Goal: Transaction & Acquisition: Purchase product/service

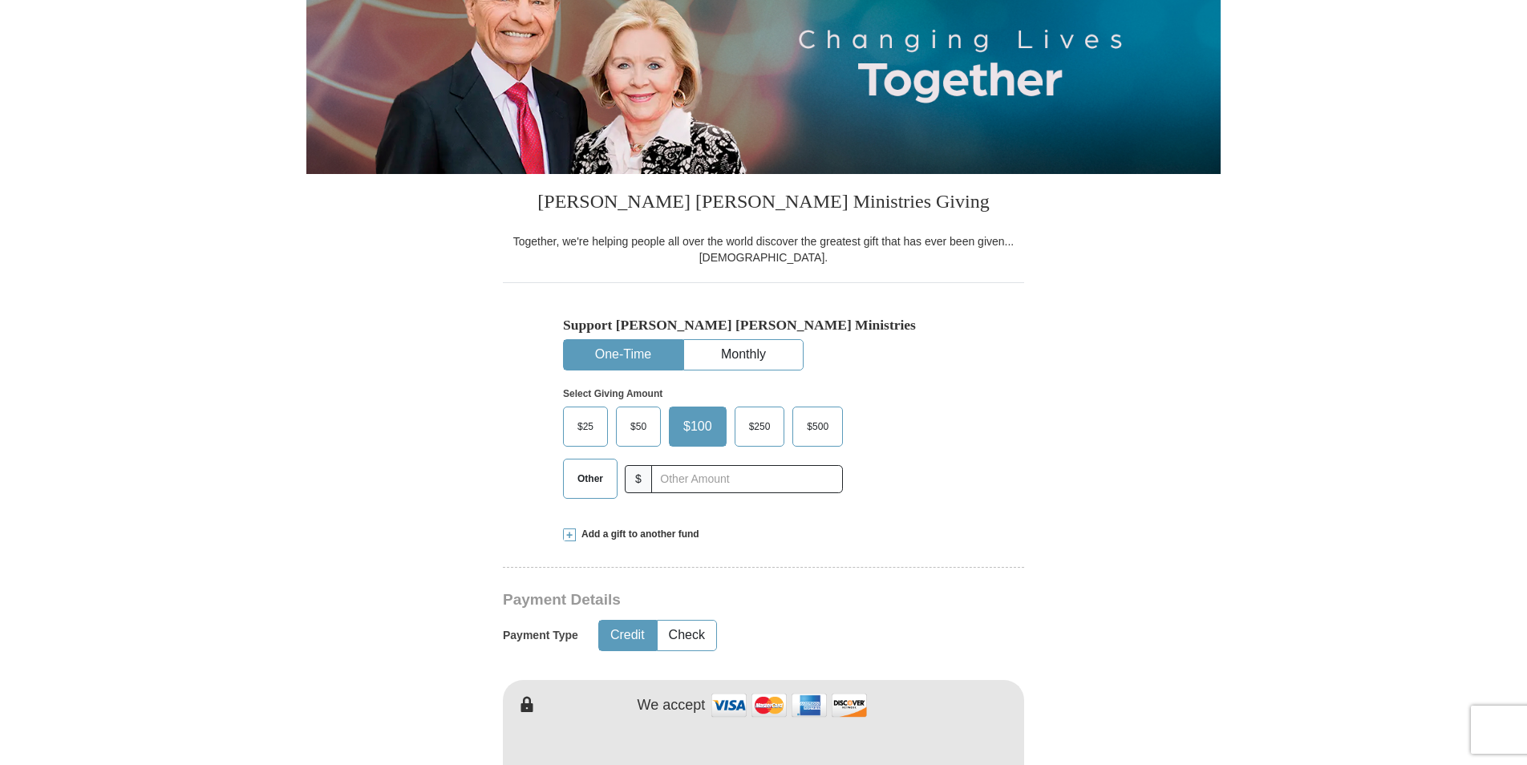
scroll to position [241, 0]
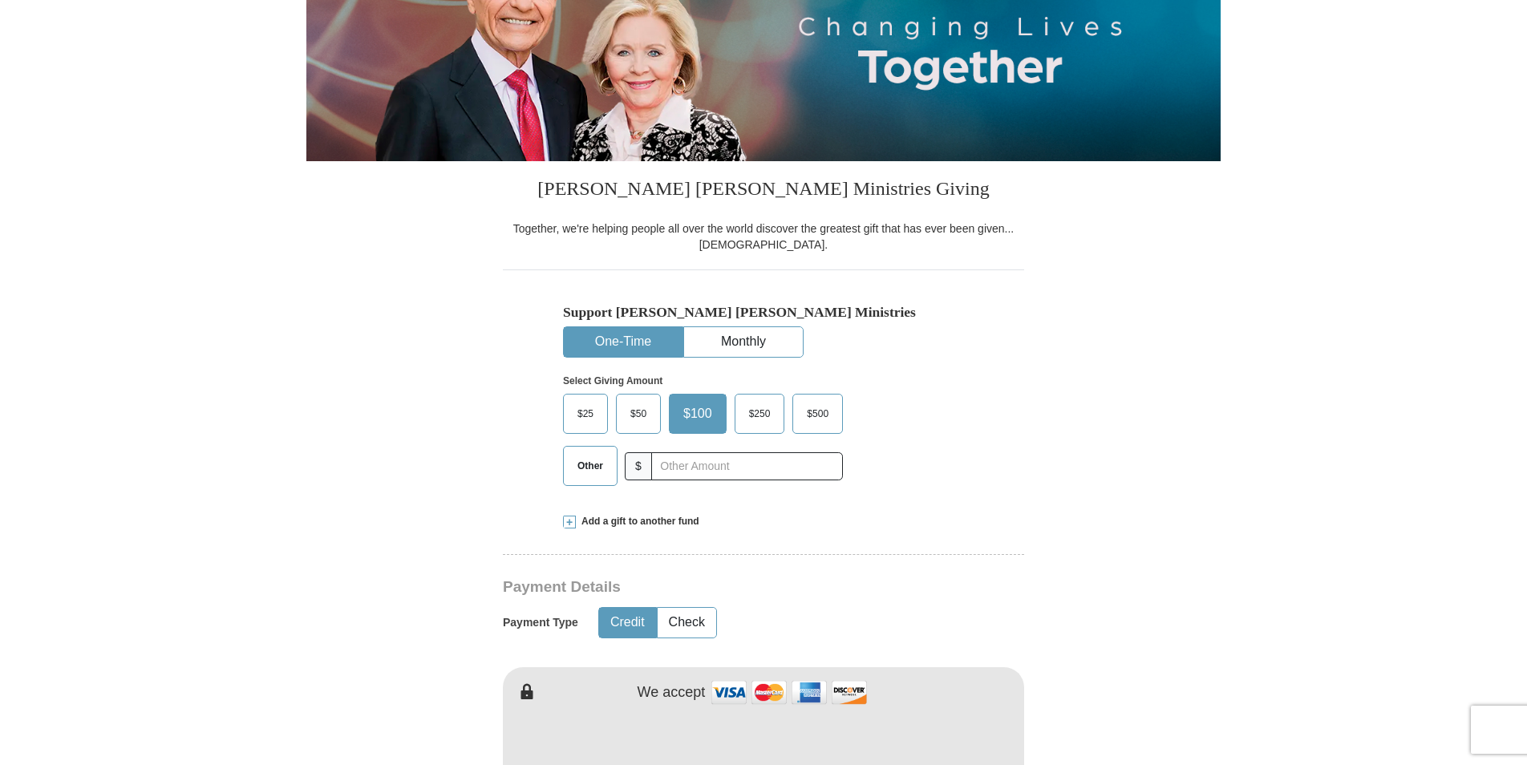
click at [642, 414] on span "$50" at bounding box center [638, 414] width 32 height 24
click at [0, 0] on input "$50" at bounding box center [0, 0] width 0 height 0
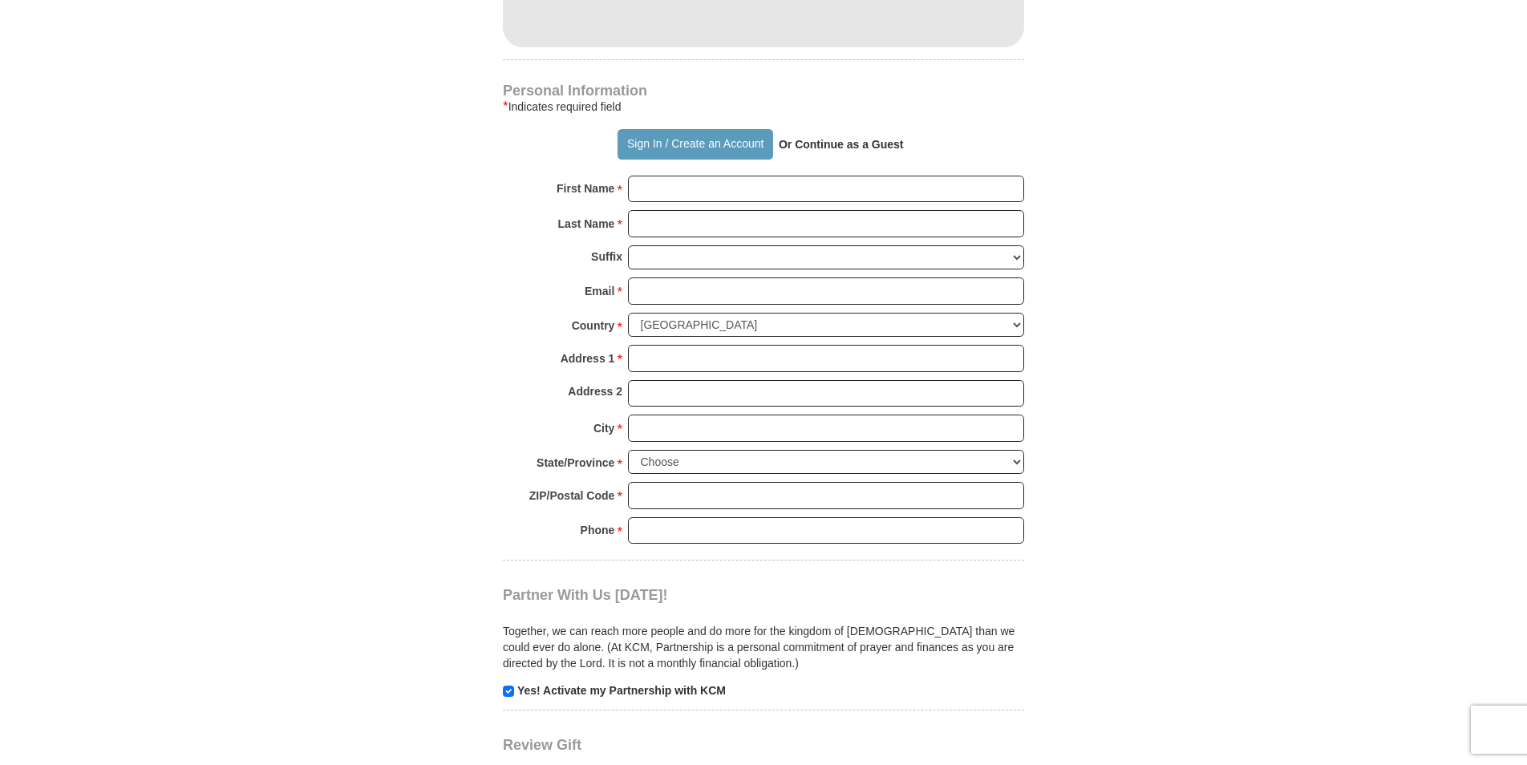
scroll to position [1043, 0]
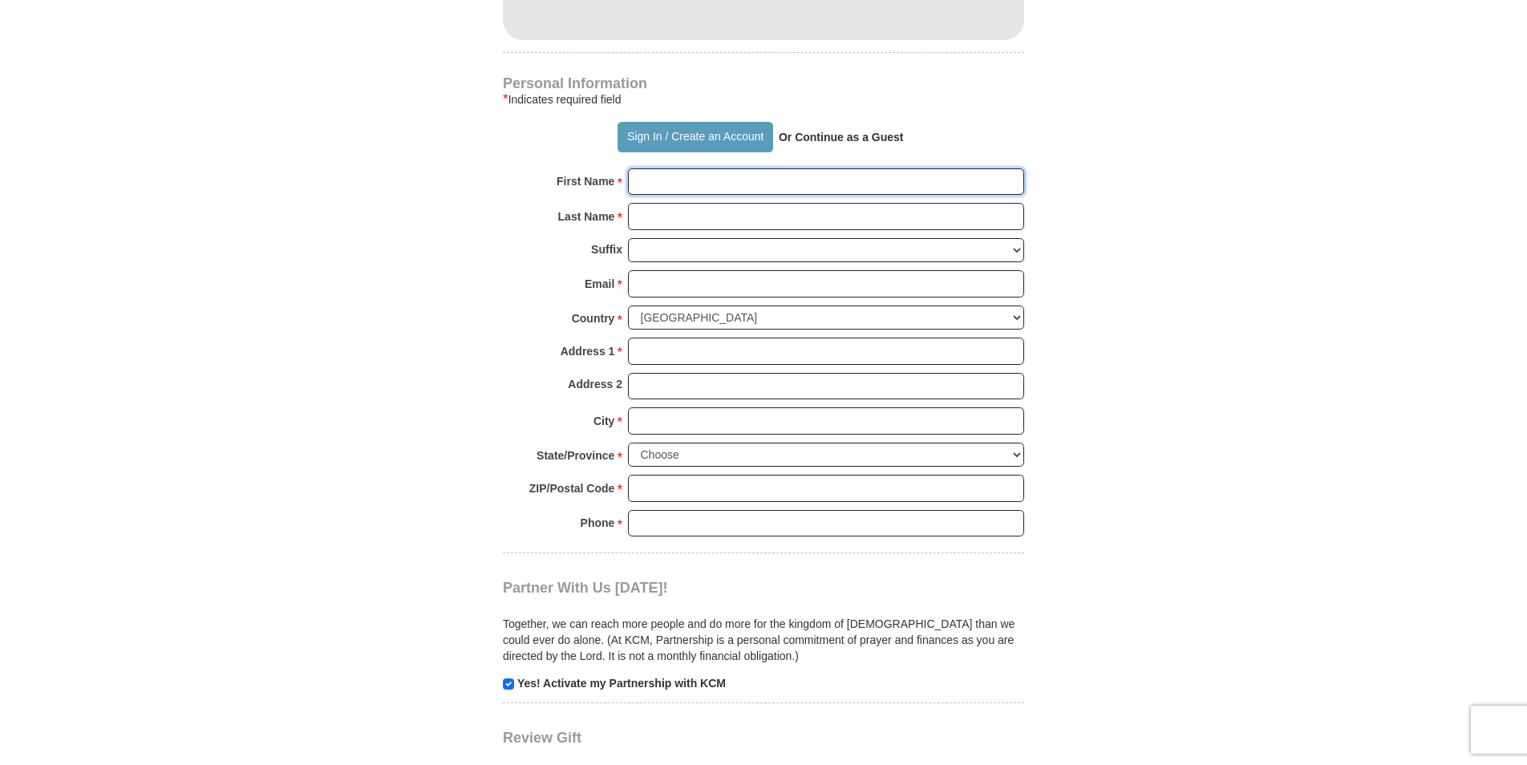
click at [642, 184] on input "First Name *" at bounding box center [826, 181] width 396 height 27
type input "Lia"
type input "[PERSON_NAME]"
type input "[EMAIL_ADDRESS][DOMAIN_NAME]"
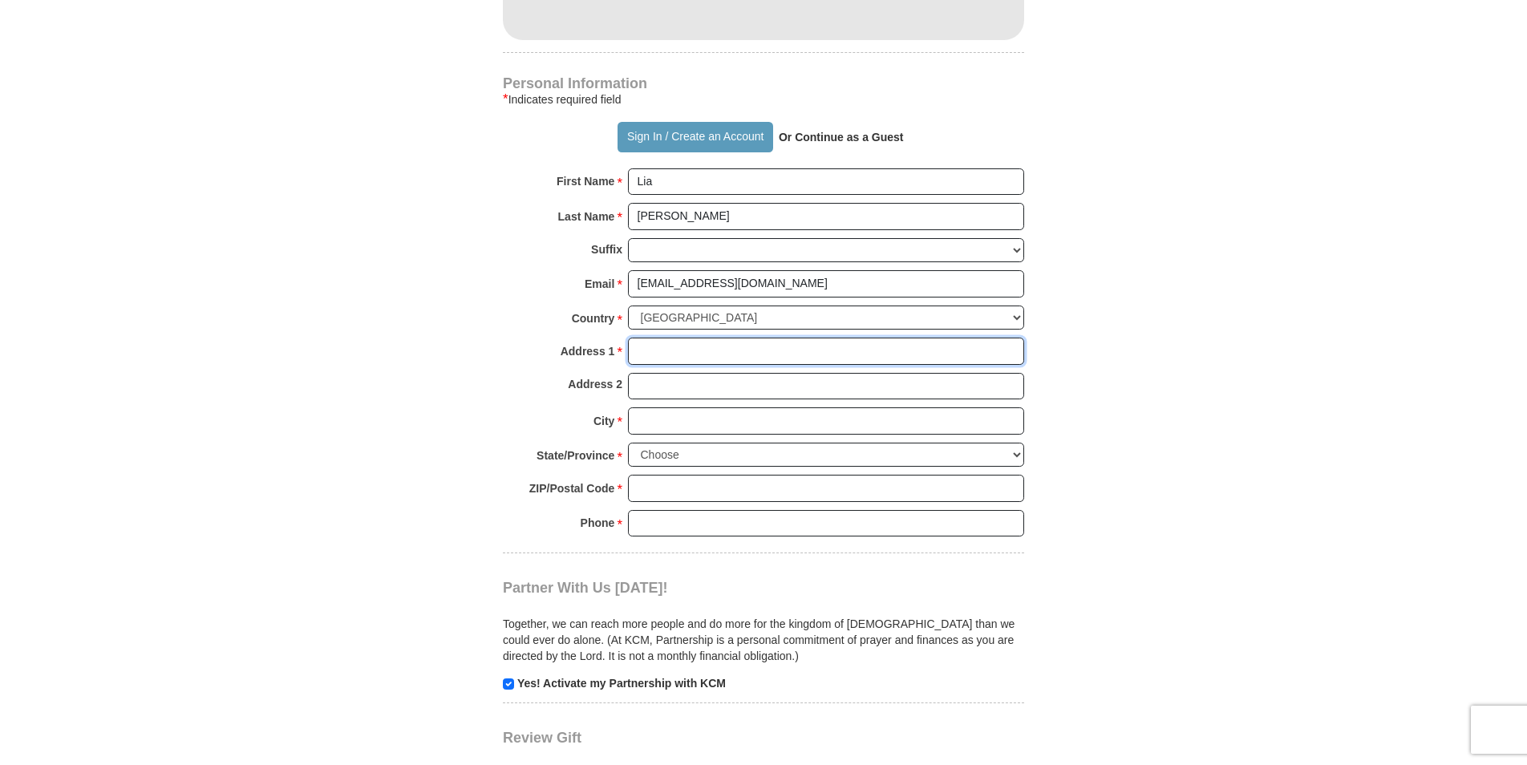
type input "[STREET_ADDRESS]"
type input "[GEOGRAPHIC_DATA], [US_STATE][GEOGRAPHIC_DATA]"
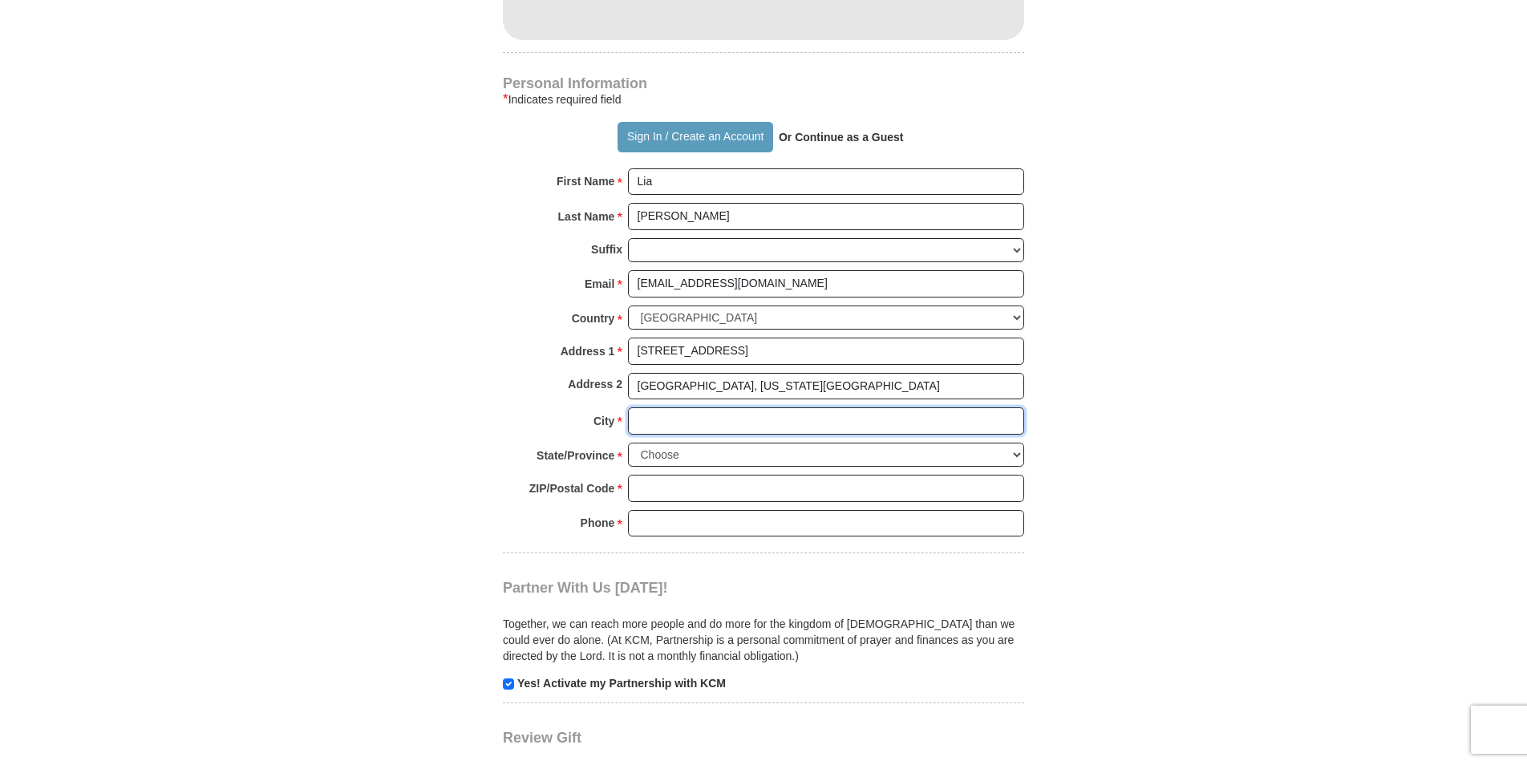
type input "Parma"
select select "OH"
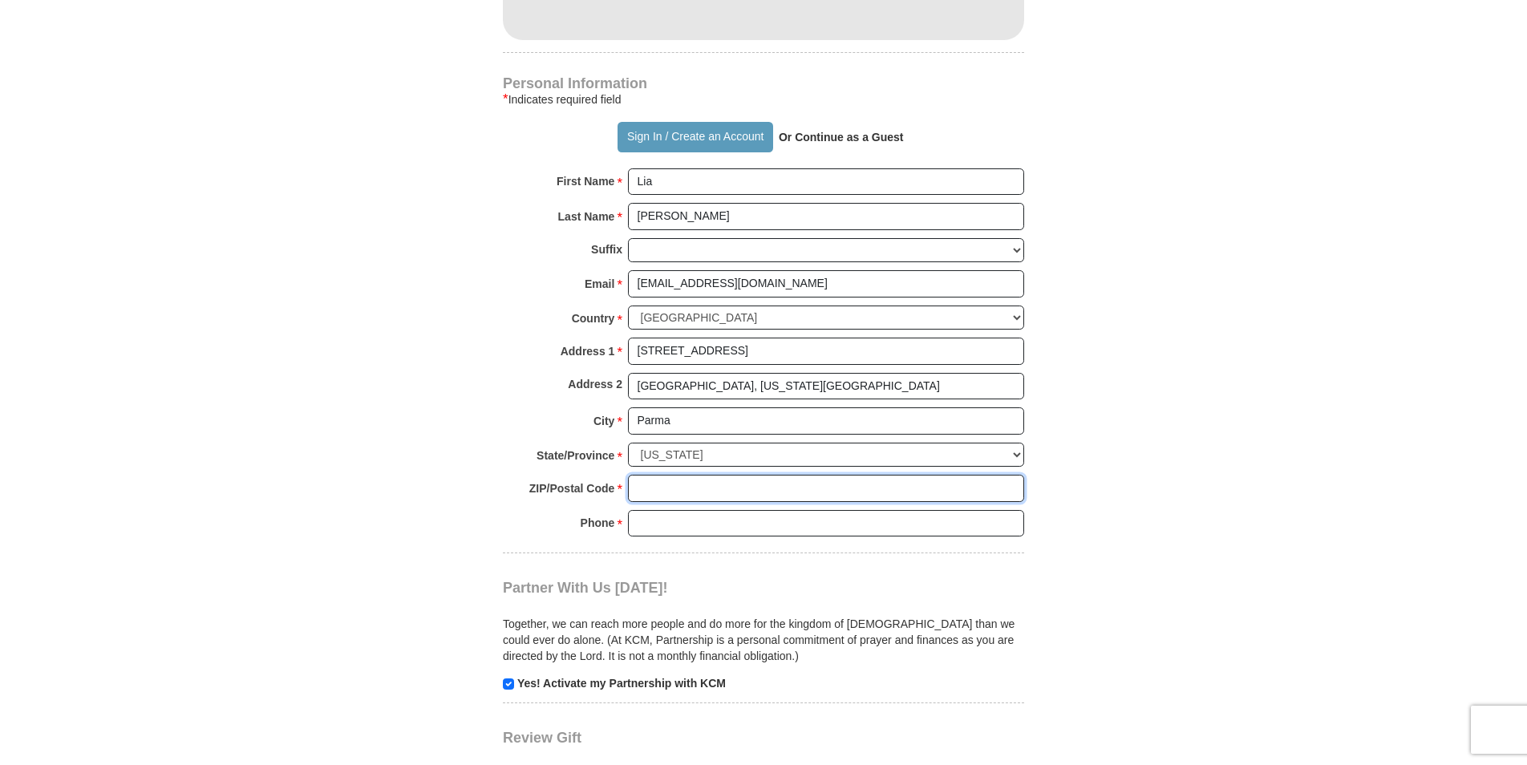
type input "44129"
type input "4402417270"
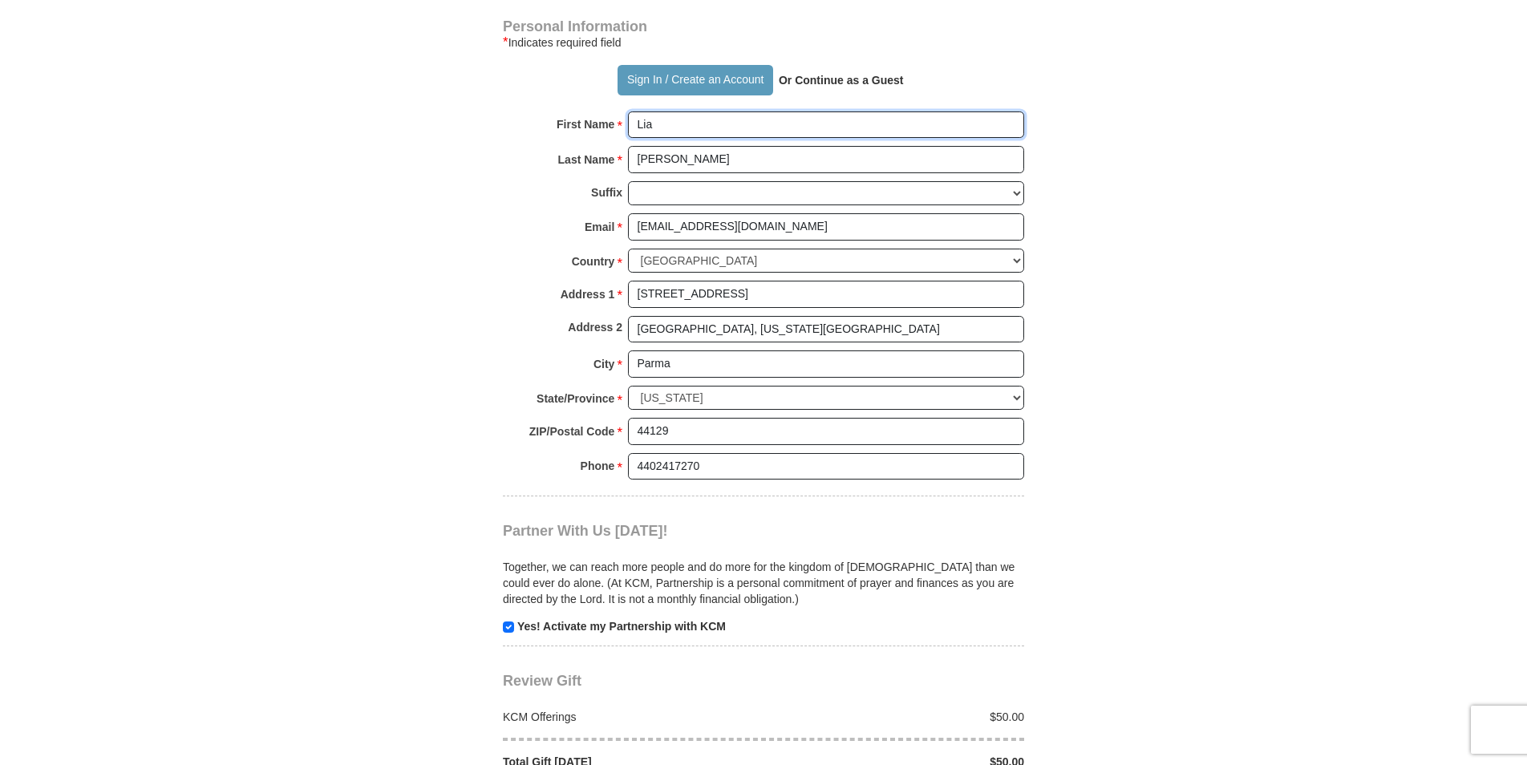
scroll to position [1203, 0]
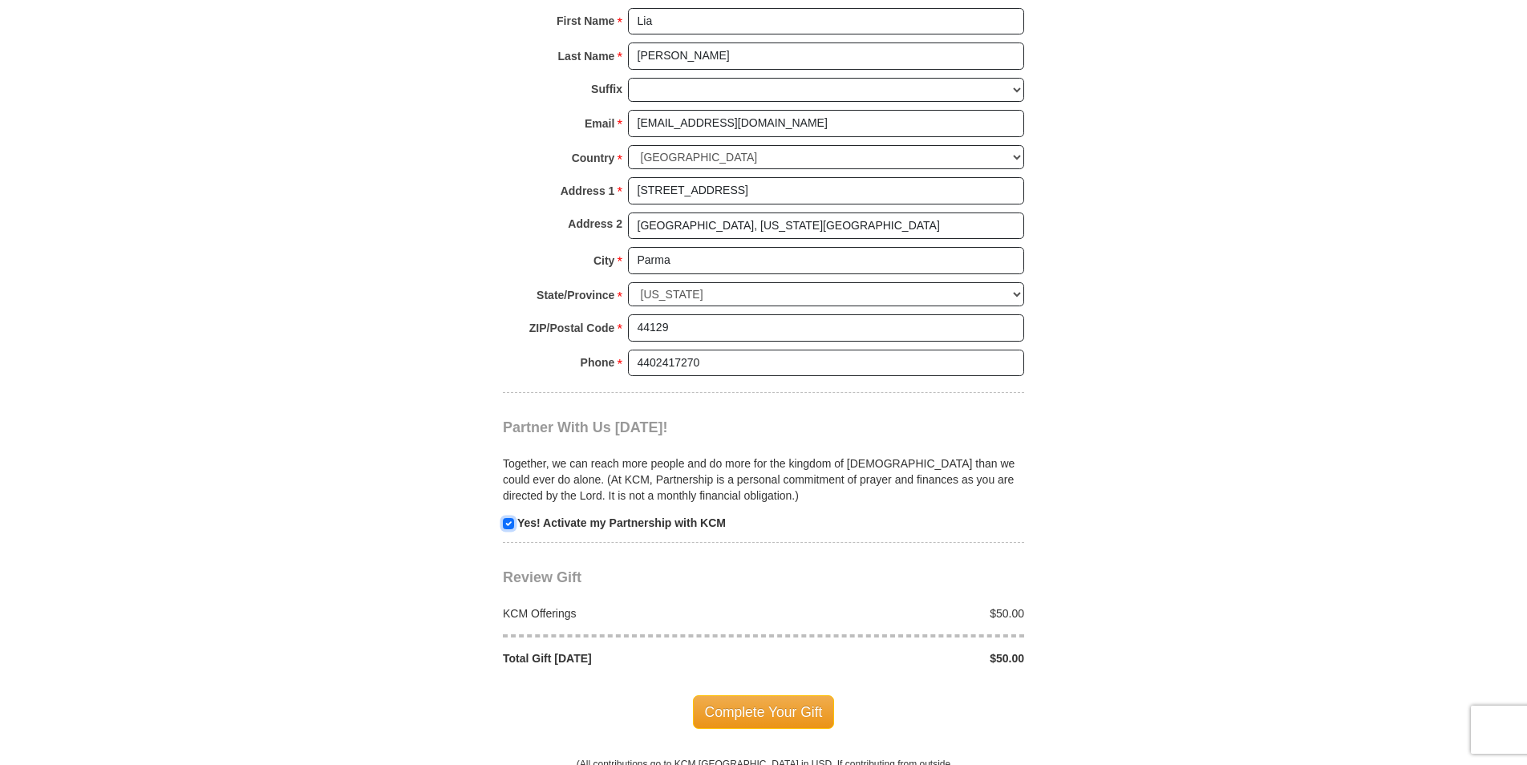
click at [509, 526] on input "checkbox" at bounding box center [508, 523] width 11 height 11
checkbox input "false"
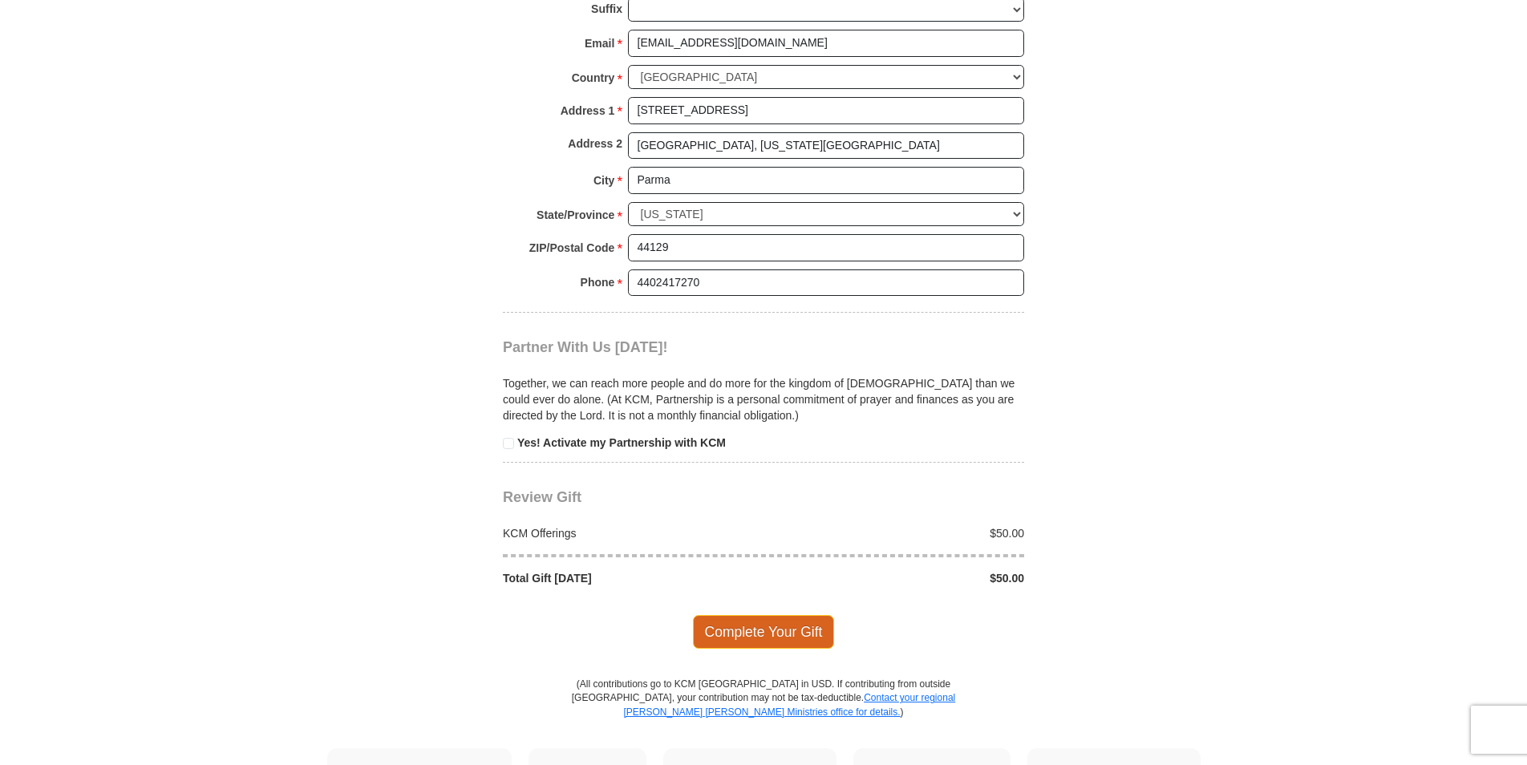
click at [752, 630] on span "Complete Your Gift" at bounding box center [764, 632] width 142 height 34
